Goal: Task Accomplishment & Management: Use online tool/utility

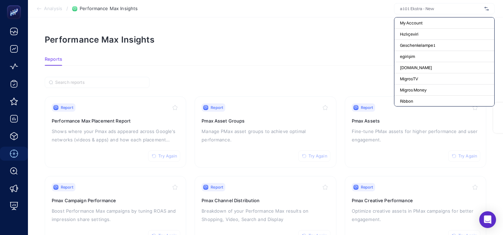
click at [147, 127] on p "Shows where your Pmax ads appeared across Google's networks (videos & apps) and…" at bounding box center [116, 135] width 128 height 17
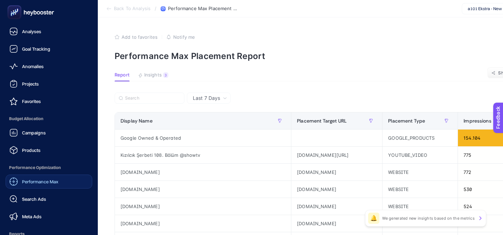
click at [34, 181] on span "Performance Max" at bounding box center [40, 182] width 36 height 6
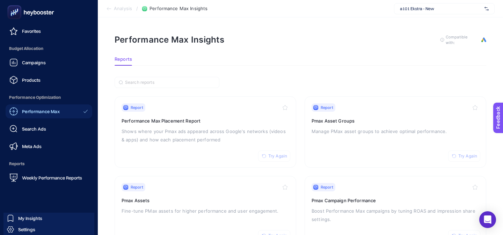
scroll to position [75, 0]
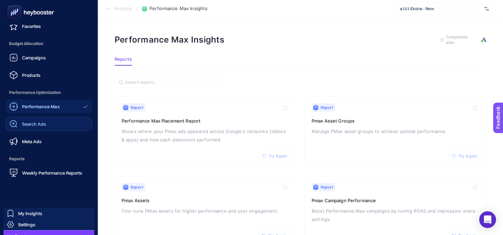
click at [40, 128] on div "Search Ads" at bounding box center [27, 124] width 37 height 8
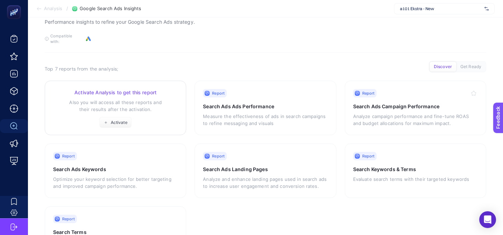
scroll to position [33, 0]
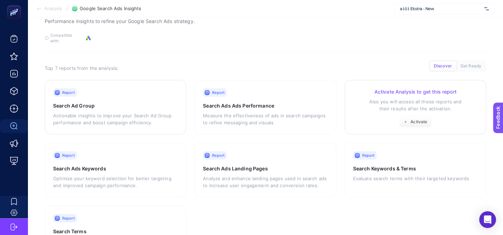
click at [367, 111] on div "Activate Analysis to get this report Also you will access all these reports and…" at bounding box center [415, 107] width 125 height 39
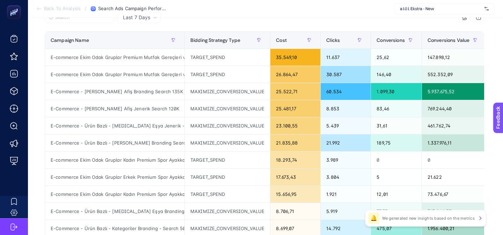
scroll to position [82, 0]
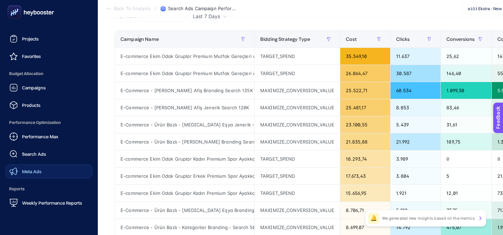
click at [22, 168] on div "Meta Ads" at bounding box center [25, 171] width 32 height 8
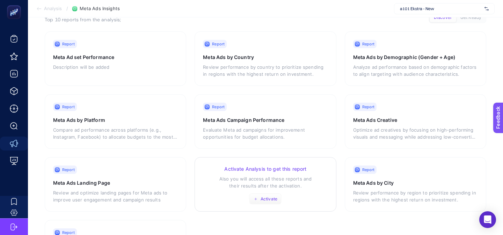
click at [255, 196] on button "Activate" at bounding box center [265, 199] width 33 height 11
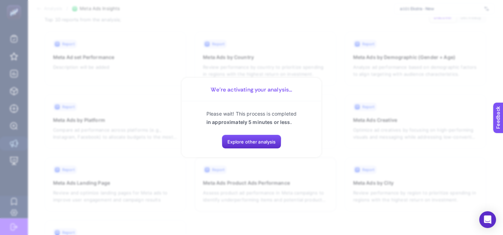
click at [114, 149] on section "We’re activating your analysis... Please wait! This process is completed in app…" at bounding box center [251, 117] width 503 height 235
click at [111, 130] on section "We’re activating your analysis... Please wait! This process is completed in app…" at bounding box center [251, 117] width 503 height 235
click at [236, 146] on button "Explore other analysis" at bounding box center [252, 142] width 60 height 14
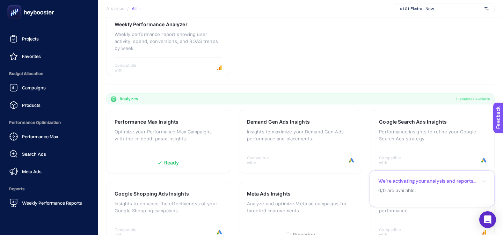
scroll to position [87, 0]
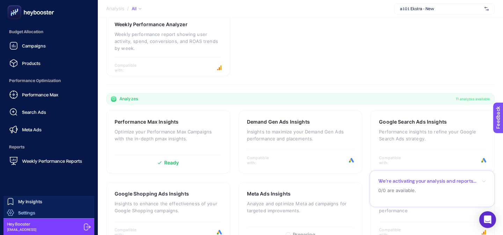
click at [34, 213] on span "Settings" at bounding box center [26, 213] width 17 height 6
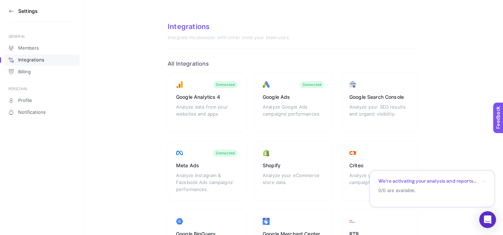
click at [10, 13] on icon at bounding box center [11, 11] width 6 height 6
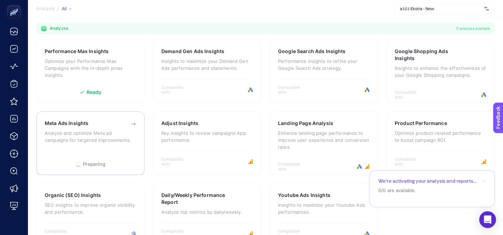
scroll to position [230, 0]
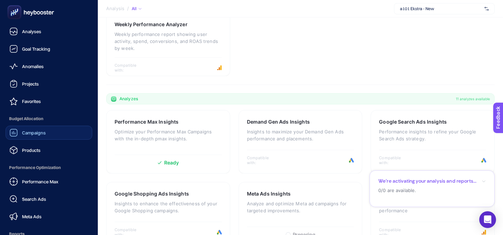
click at [29, 135] on span "Campaigns" at bounding box center [34, 133] width 24 height 6
